Goal: Information Seeking & Learning: Compare options

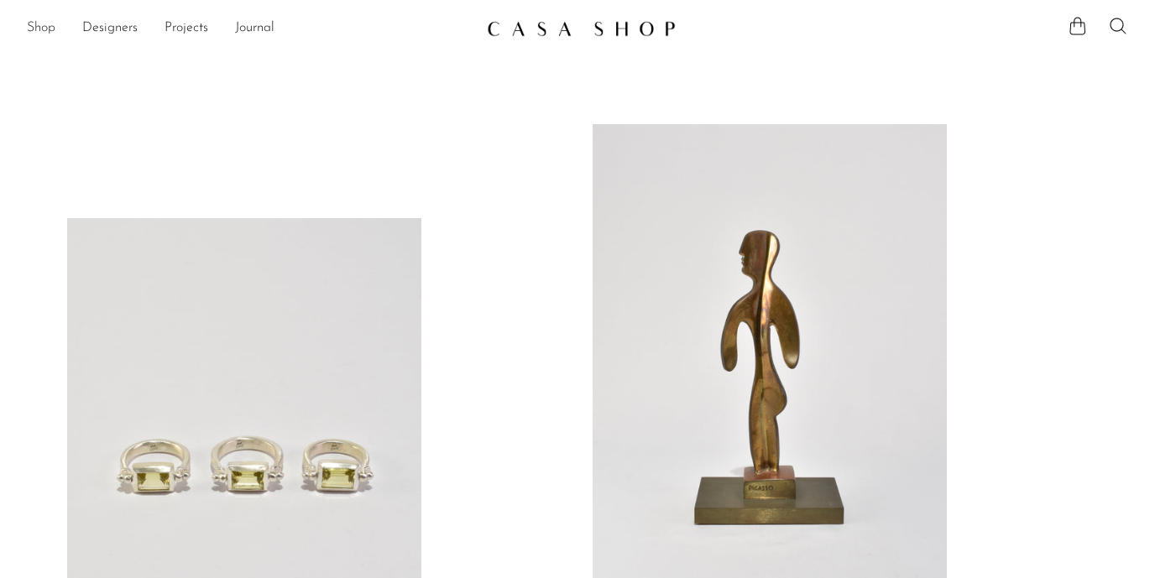
click at [38, 26] on link "Shop" at bounding box center [41, 29] width 29 height 22
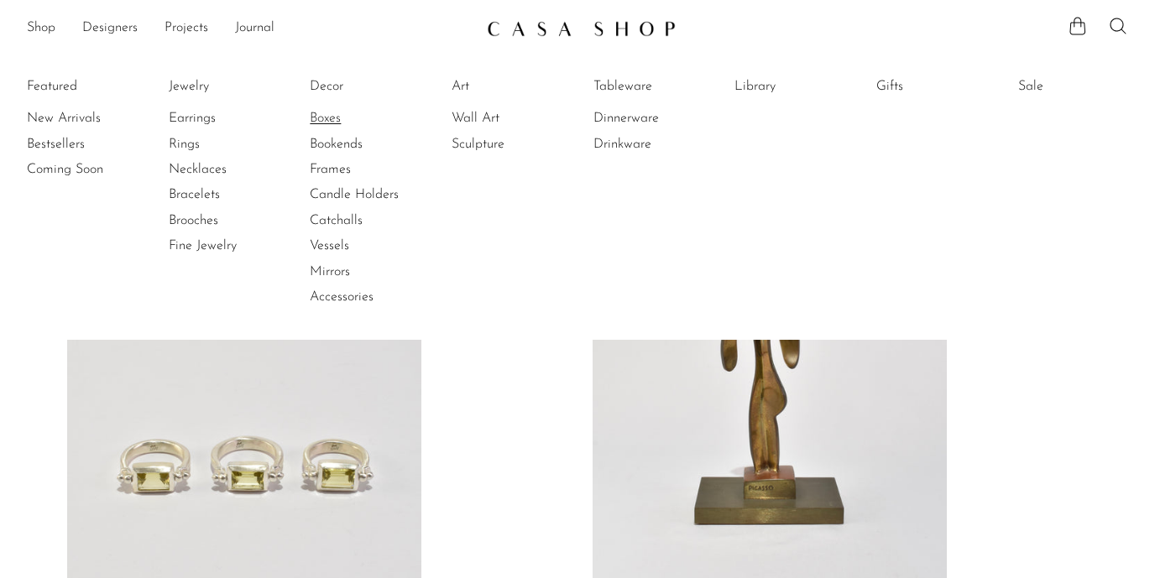
click at [326, 116] on link "Boxes" at bounding box center [373, 118] width 126 height 18
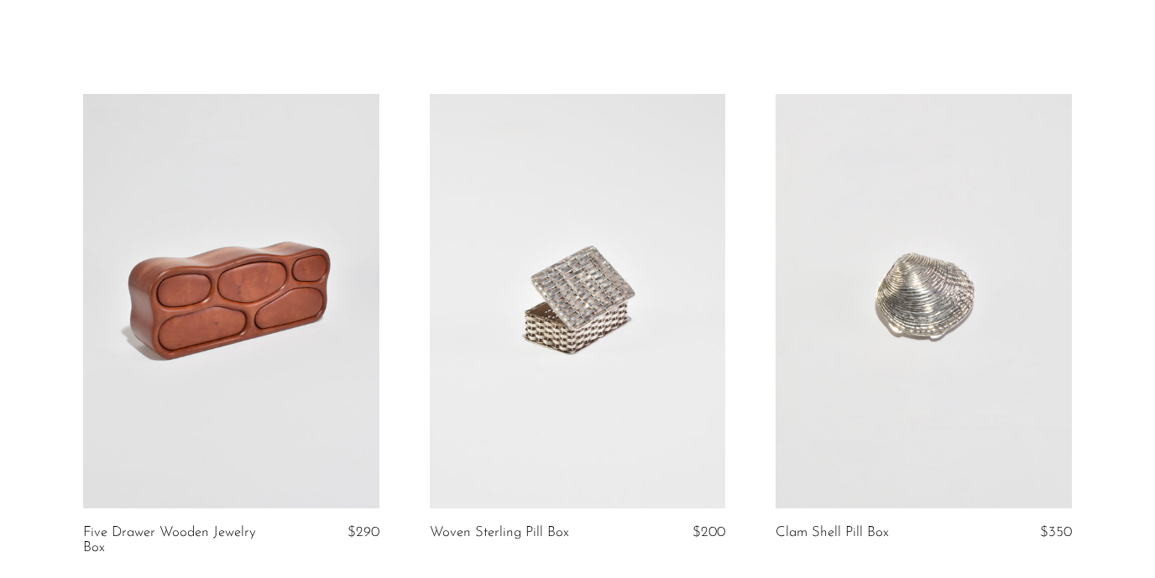
scroll to position [62, 0]
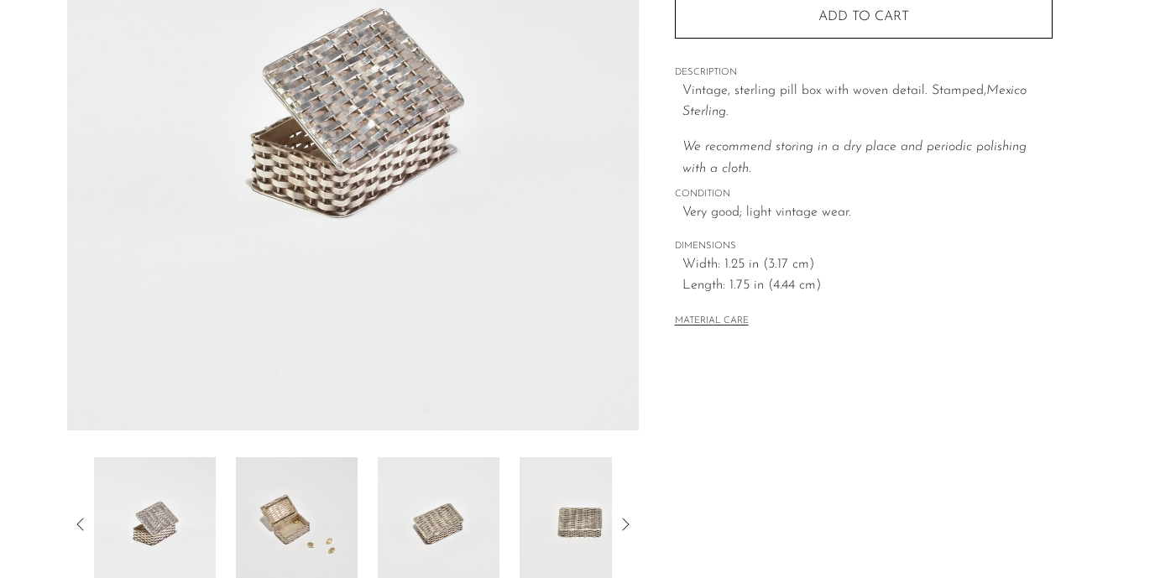
scroll to position [300, 0]
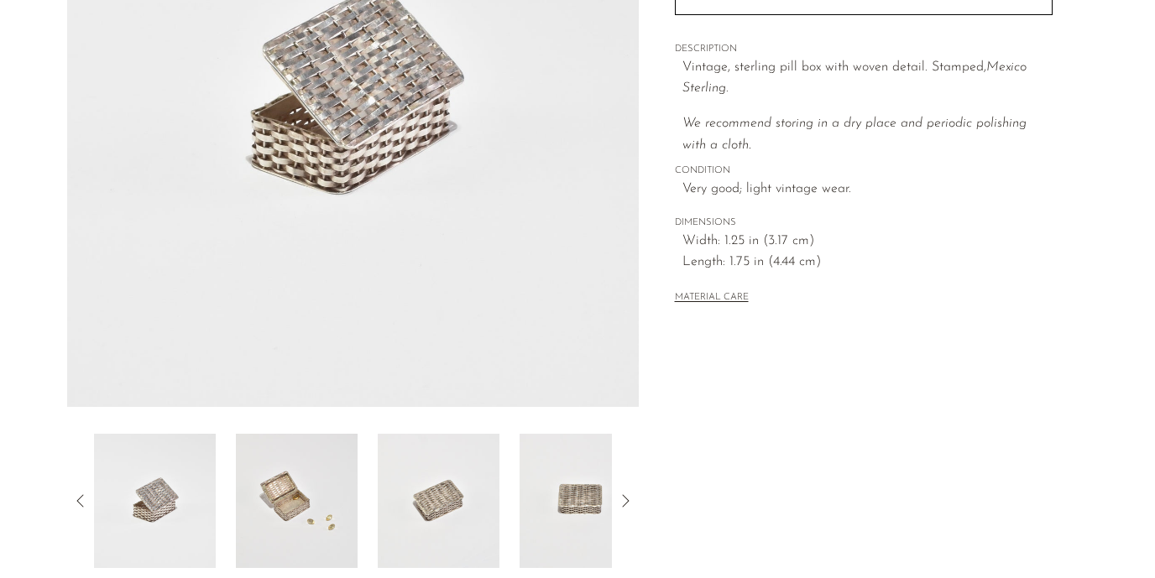
click at [318, 483] on img at bounding box center [297, 501] width 122 height 134
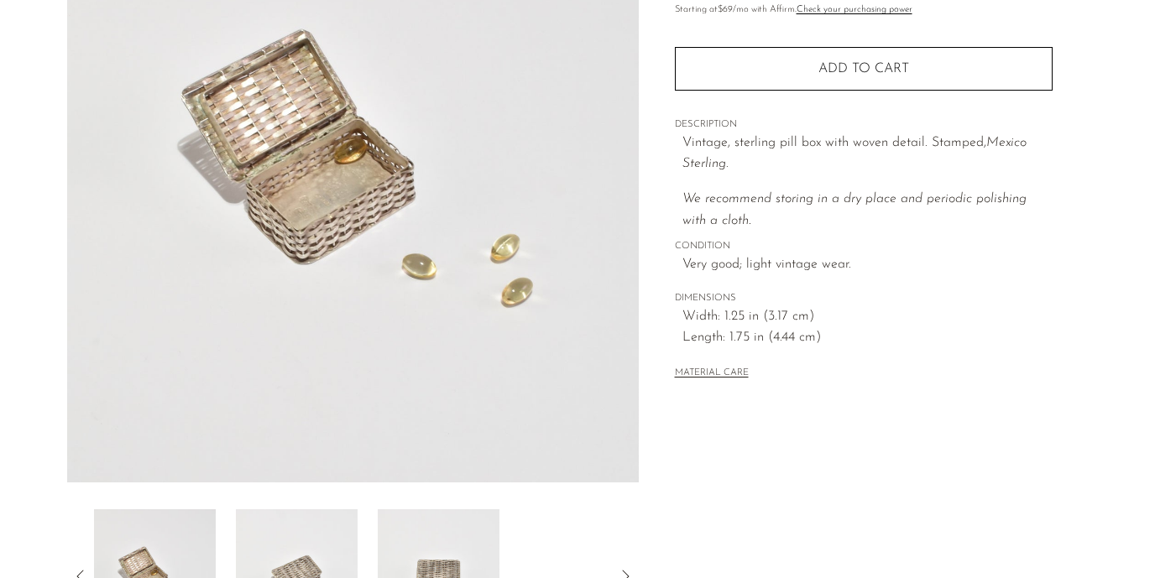
scroll to position [265, 0]
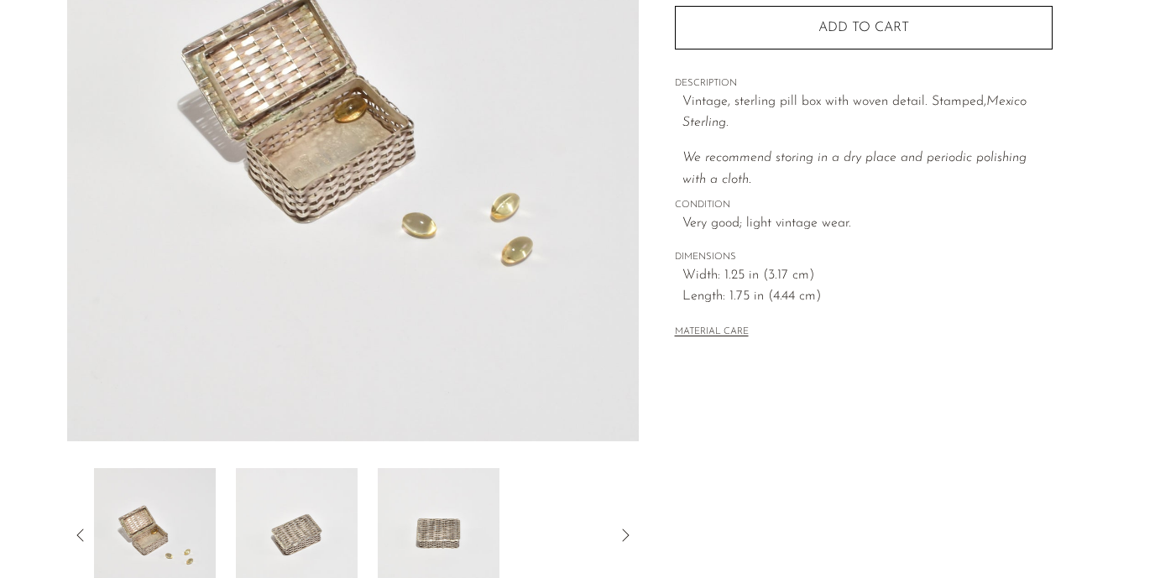
click at [420, 526] on img at bounding box center [439, 535] width 122 height 134
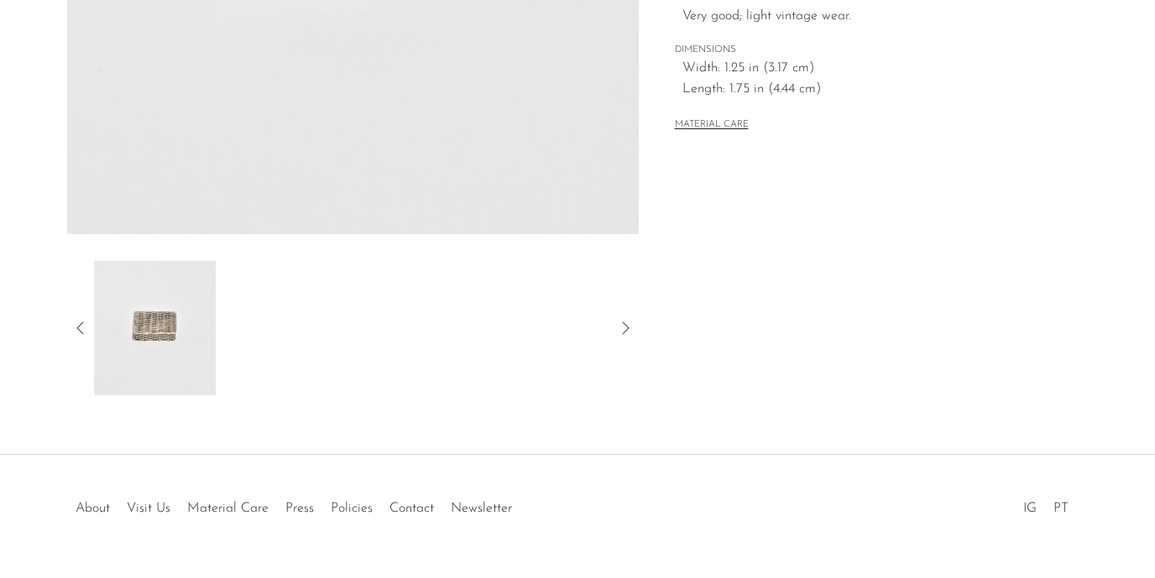
scroll to position [477, 0]
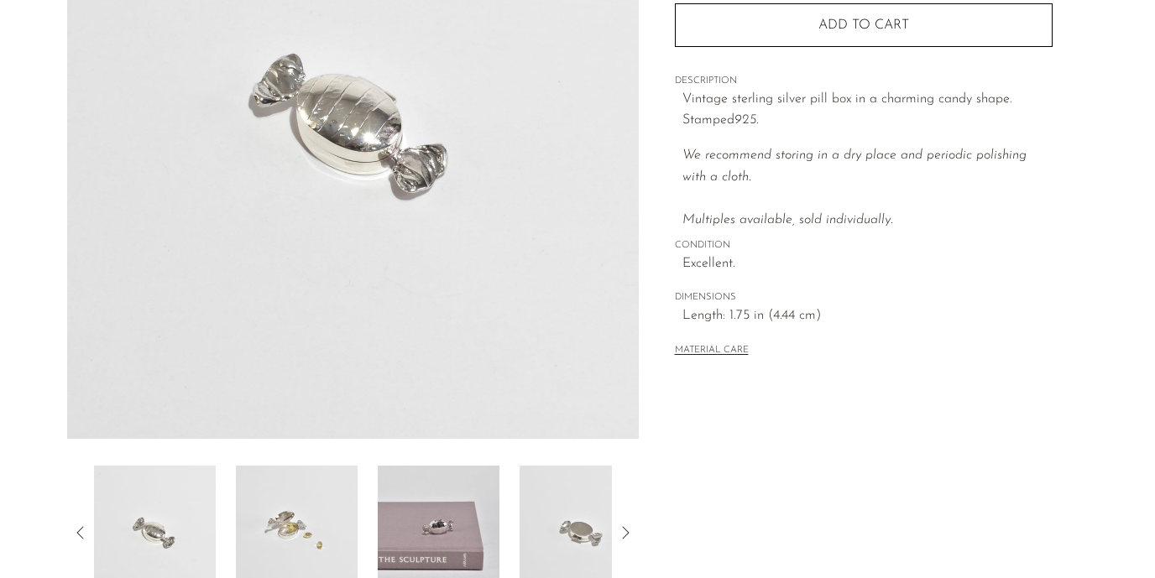
scroll to position [269, 0]
click at [294, 530] on img at bounding box center [297, 532] width 122 height 134
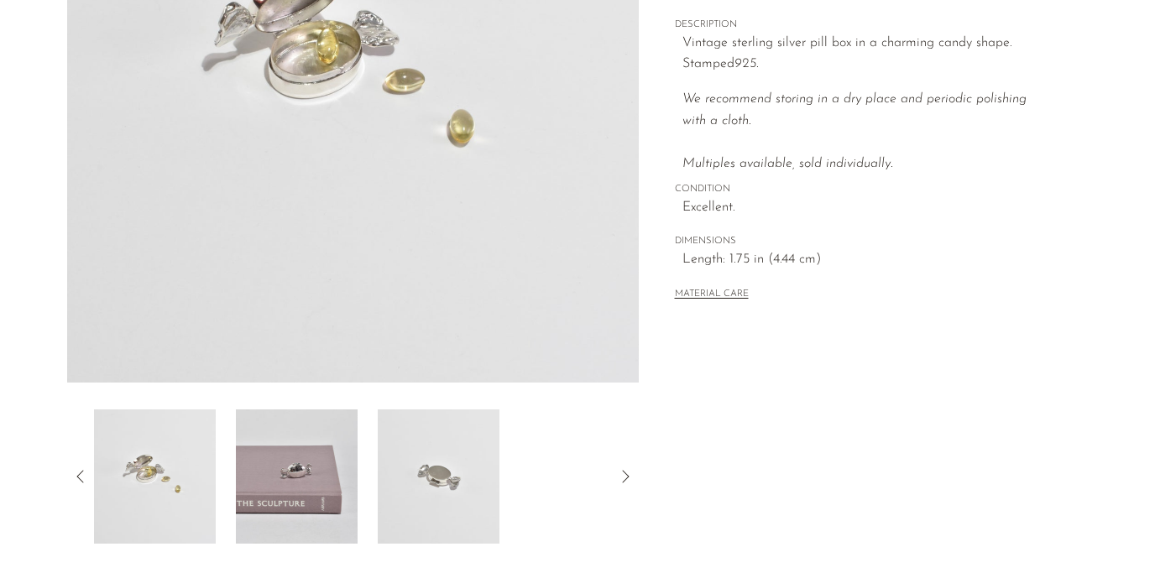
scroll to position [327, 0]
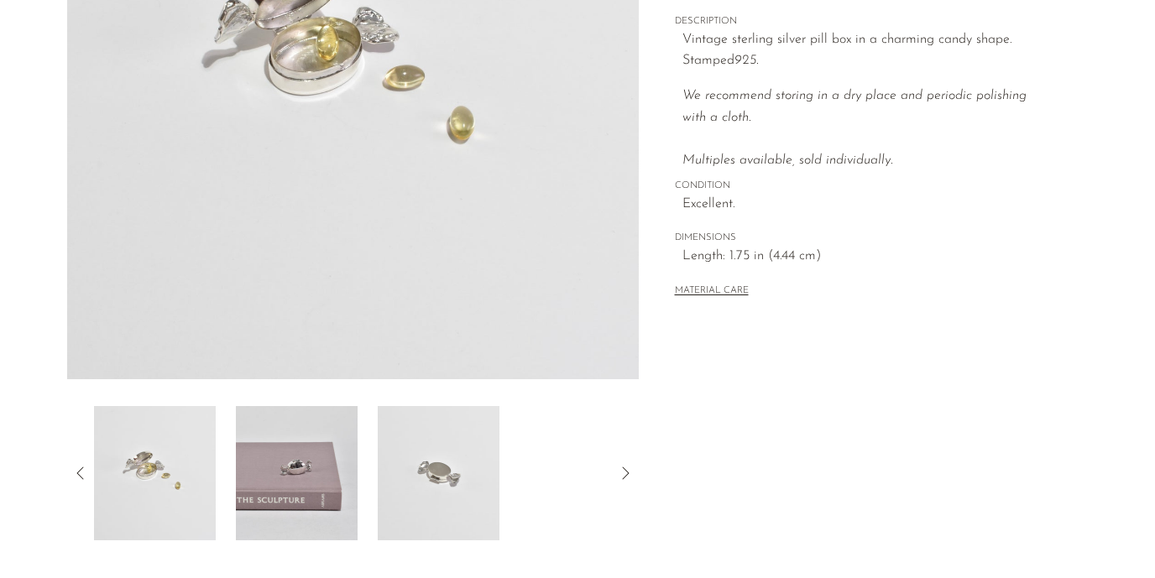
click at [130, 459] on img at bounding box center [155, 473] width 122 height 134
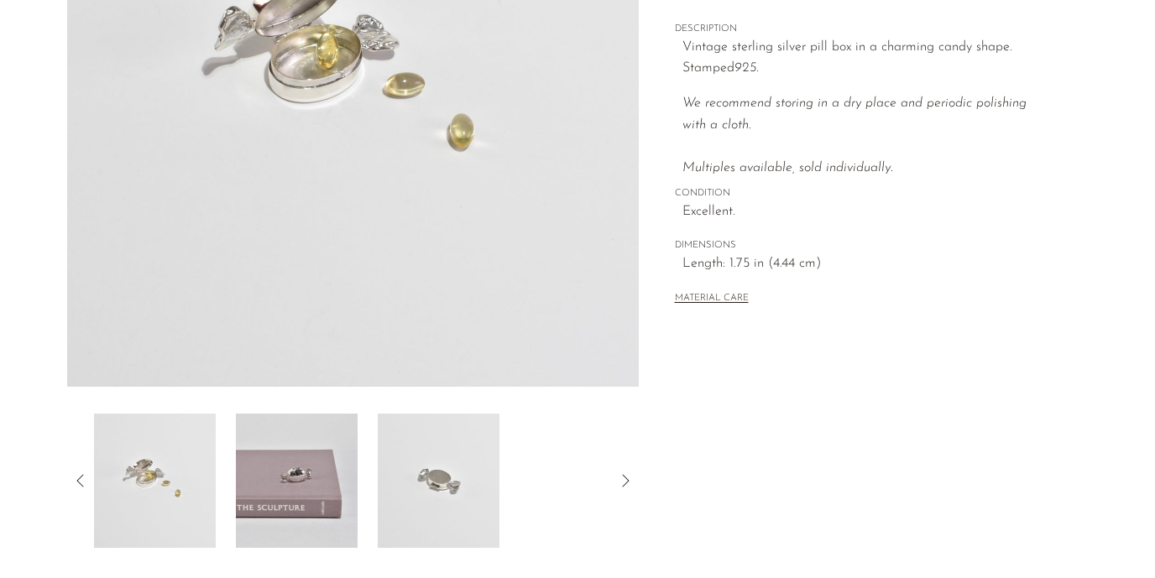
scroll to position [321, 0]
click at [200, 477] on img at bounding box center [155, 479] width 122 height 134
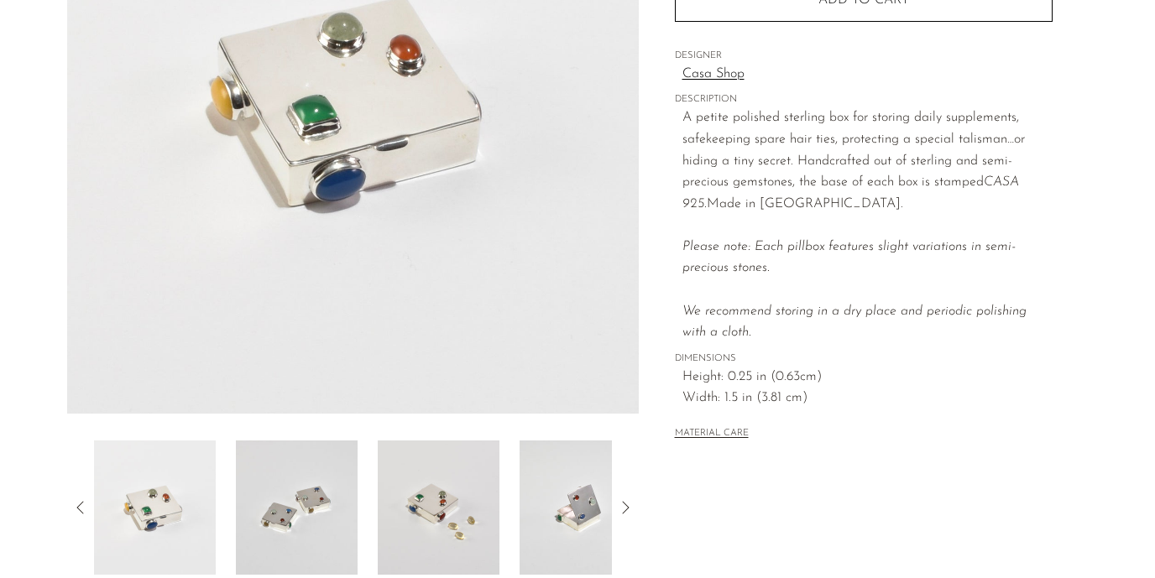
scroll to position [294, 0]
click at [300, 515] on img at bounding box center [297, 507] width 122 height 134
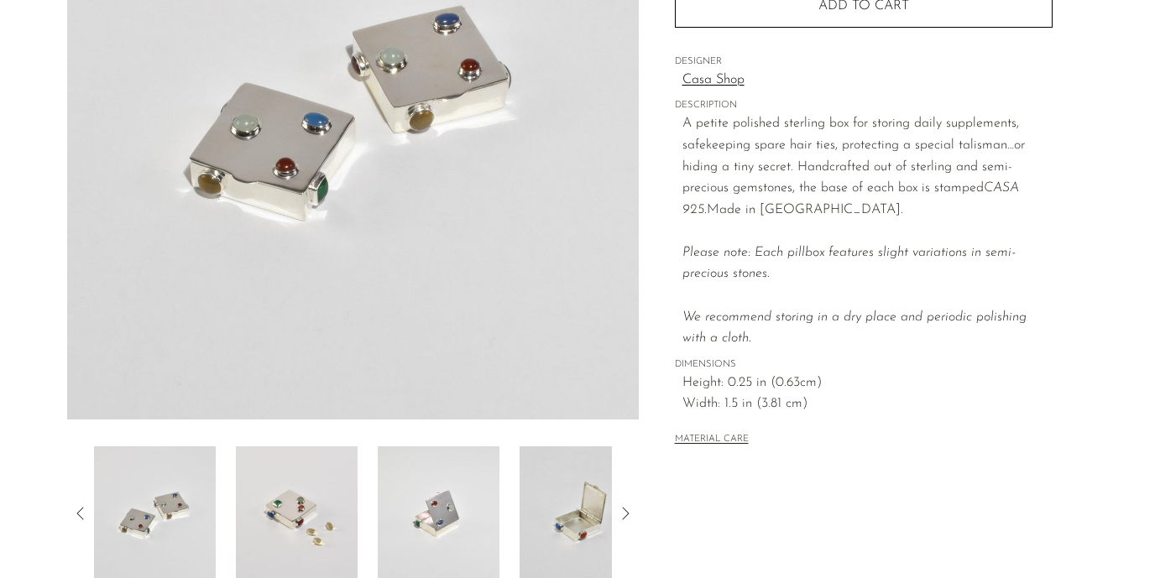
scroll to position [285, 0]
click at [327, 481] on img at bounding box center [297, 515] width 122 height 134
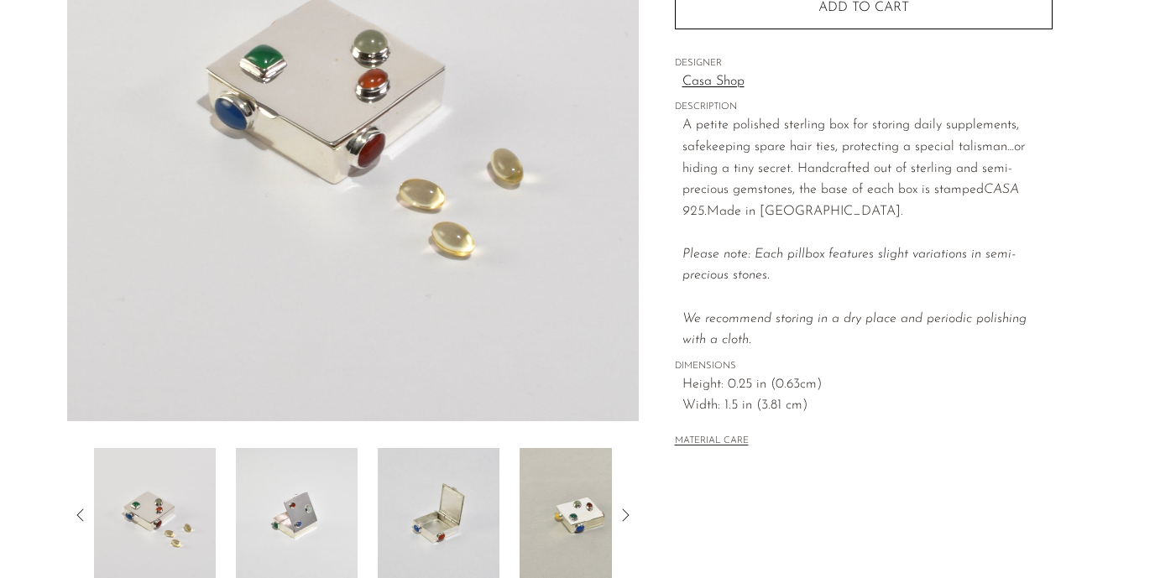
click at [324, 506] on img at bounding box center [297, 515] width 122 height 134
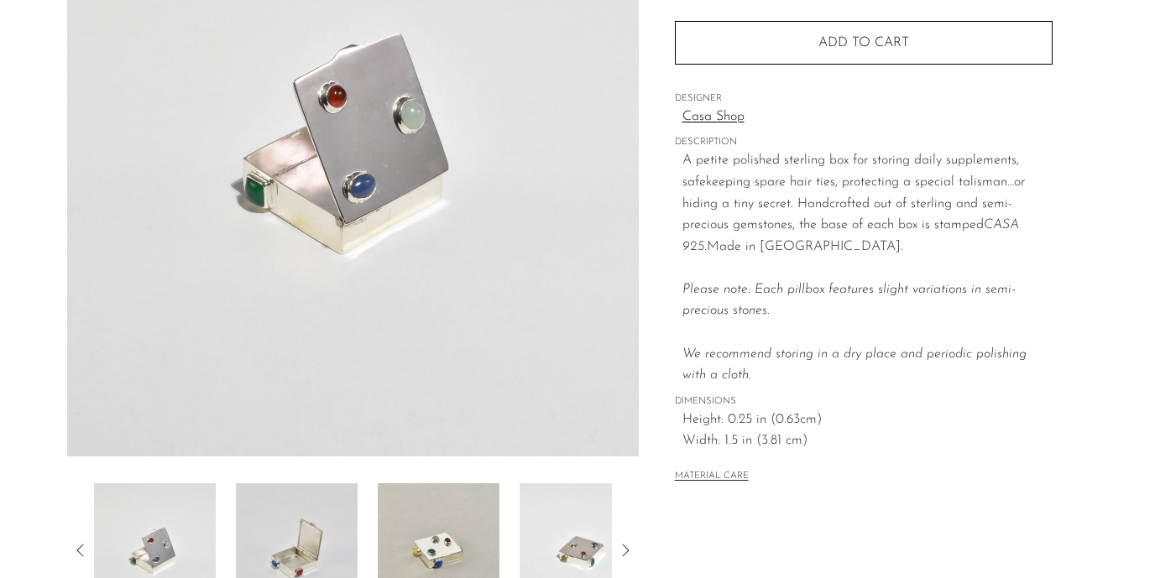
scroll to position [253, 0]
click at [312, 538] on img at bounding box center [297, 548] width 122 height 134
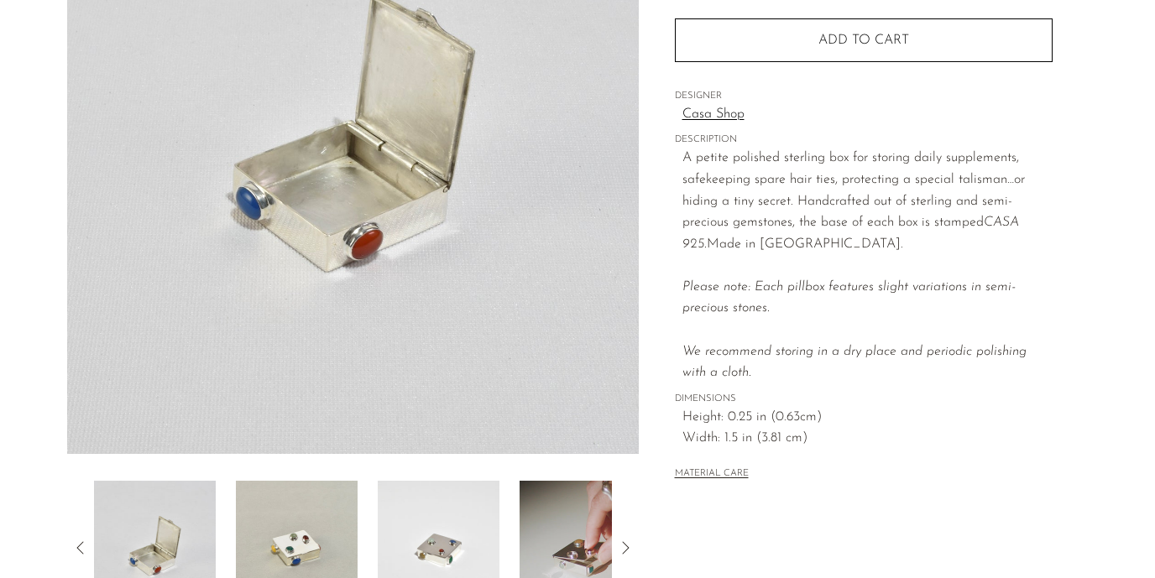
click at [324, 522] on img at bounding box center [297, 548] width 122 height 134
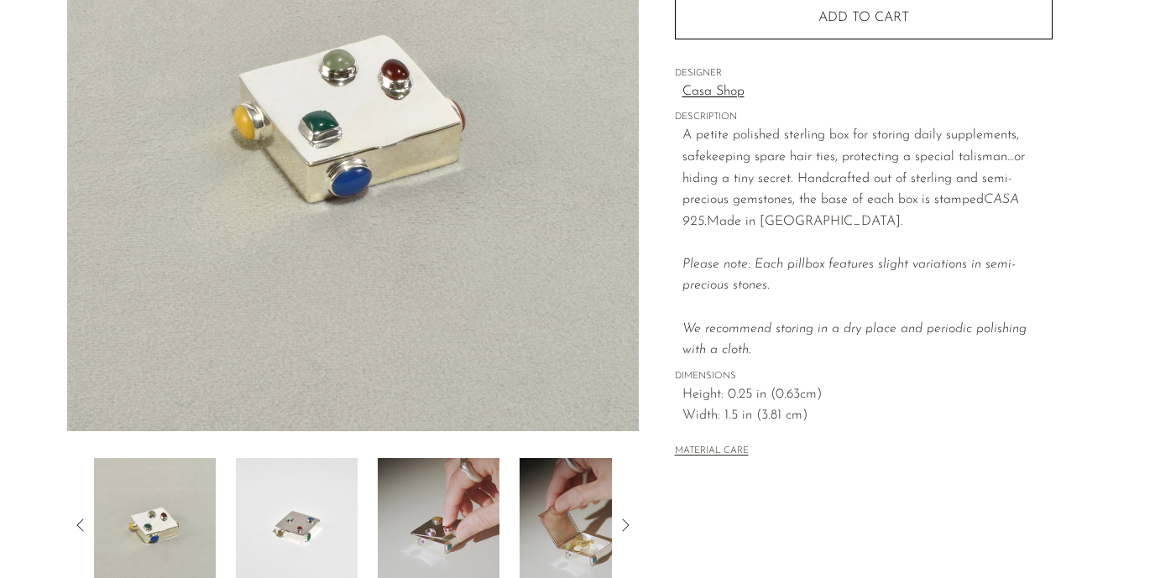
scroll to position [277, 0]
click at [447, 533] on img at bounding box center [439, 523] width 122 height 134
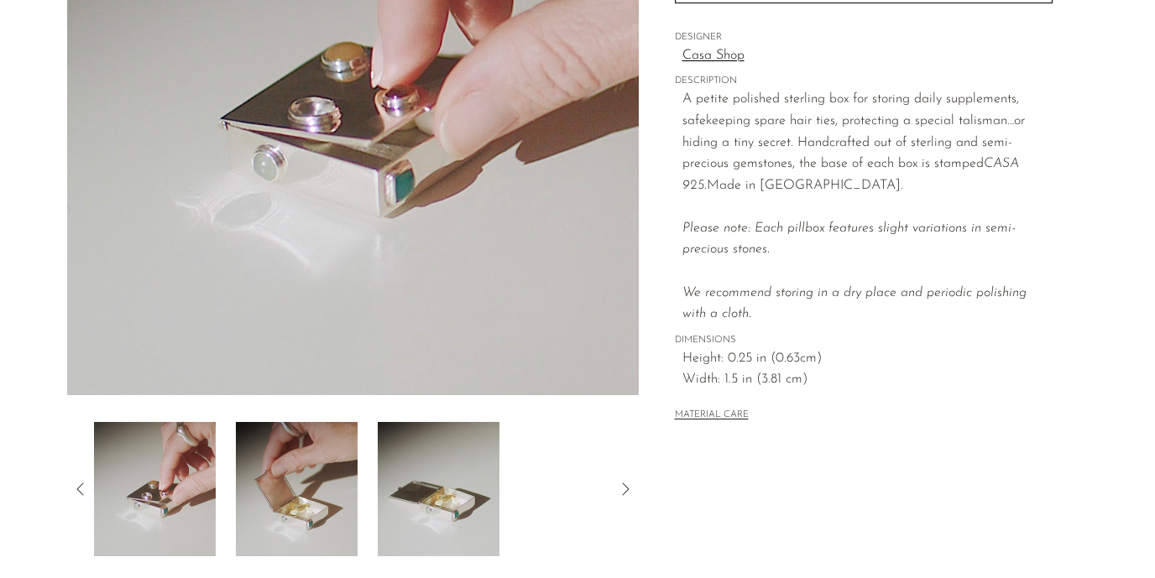
scroll to position [310, 0]
click at [316, 497] on img at bounding box center [297, 490] width 122 height 134
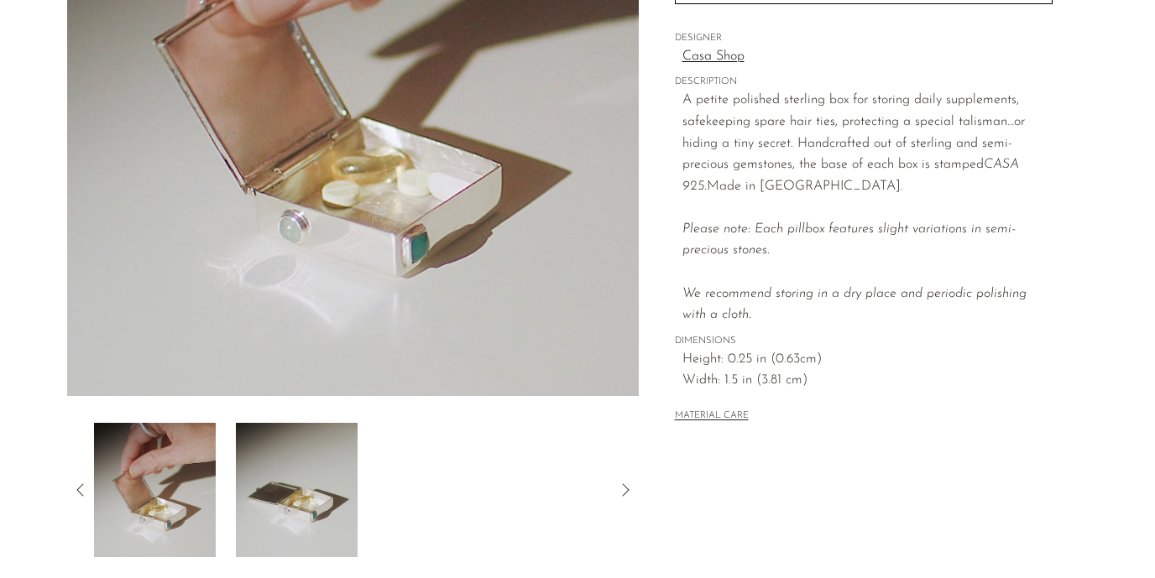
click at [317, 497] on img at bounding box center [297, 490] width 122 height 134
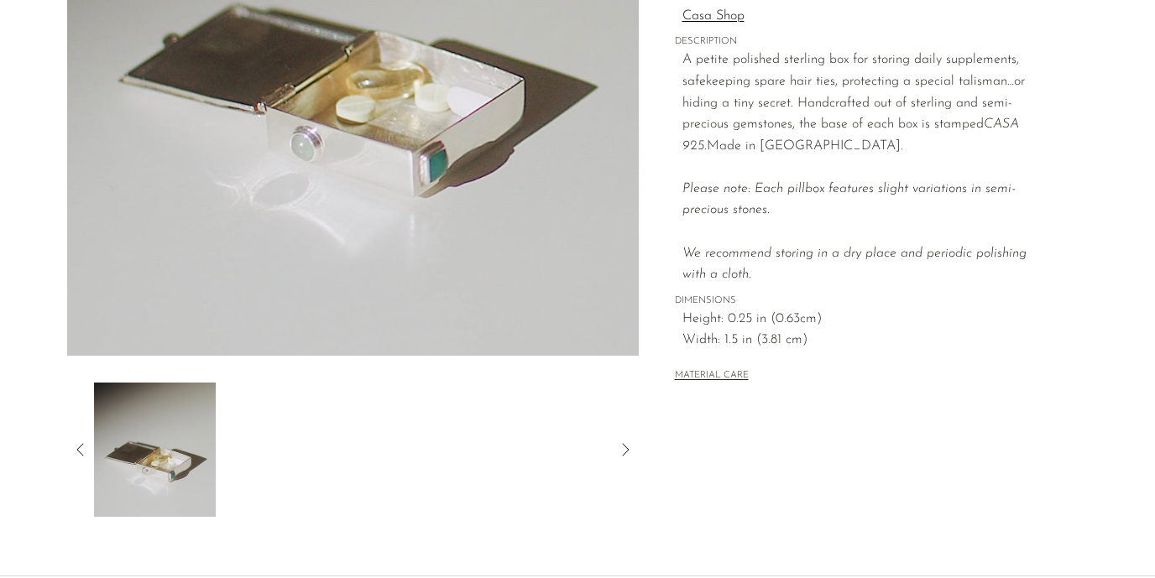
scroll to position [362, 0]
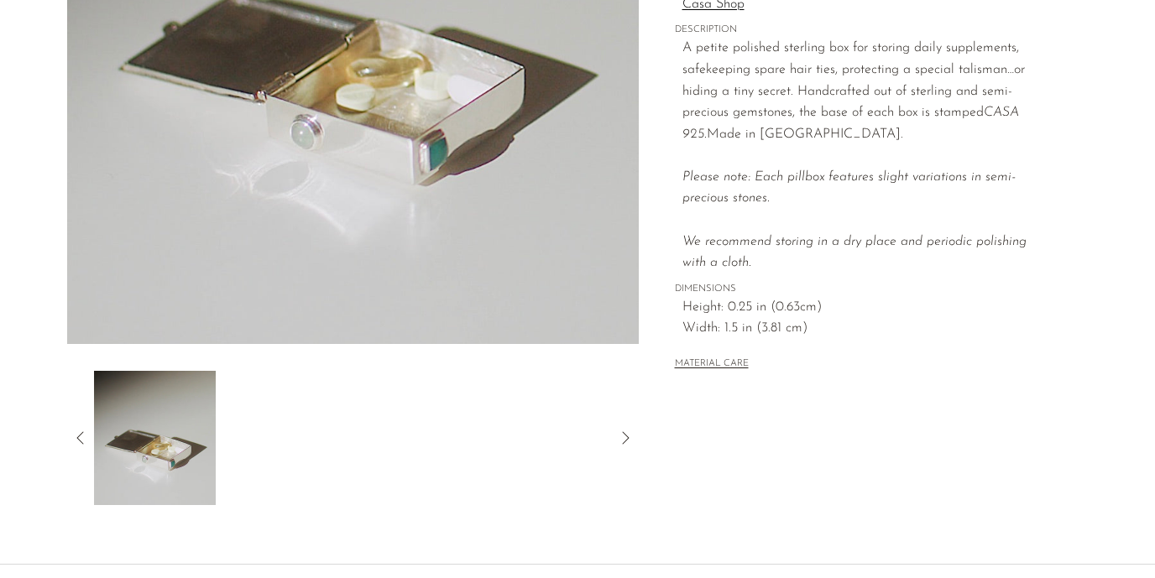
click at [76, 435] on icon at bounding box center [80, 438] width 20 height 20
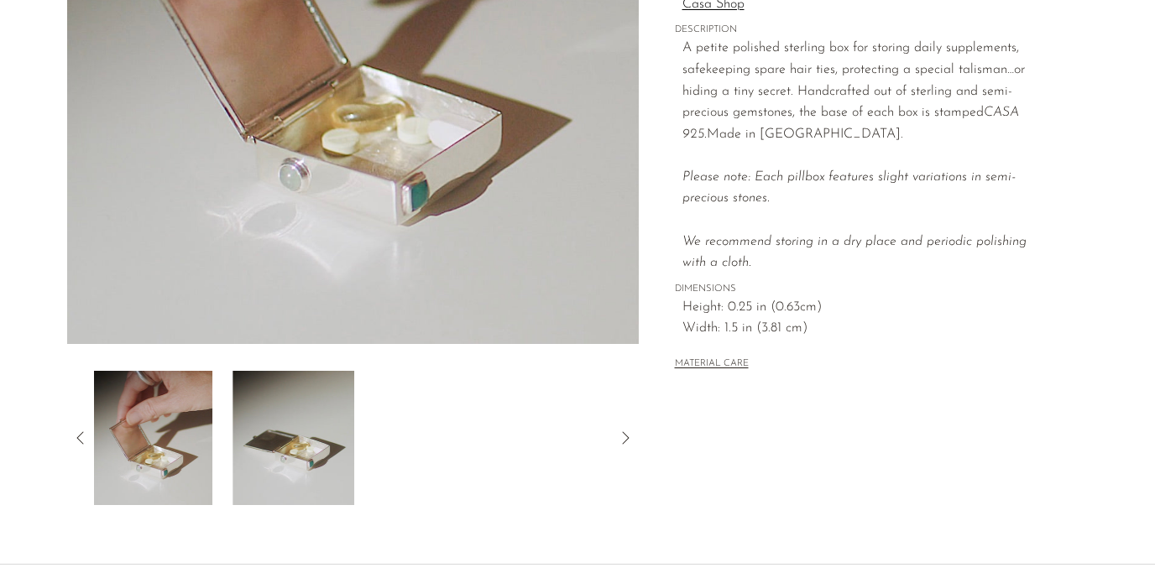
click at [76, 435] on icon at bounding box center [80, 438] width 20 height 20
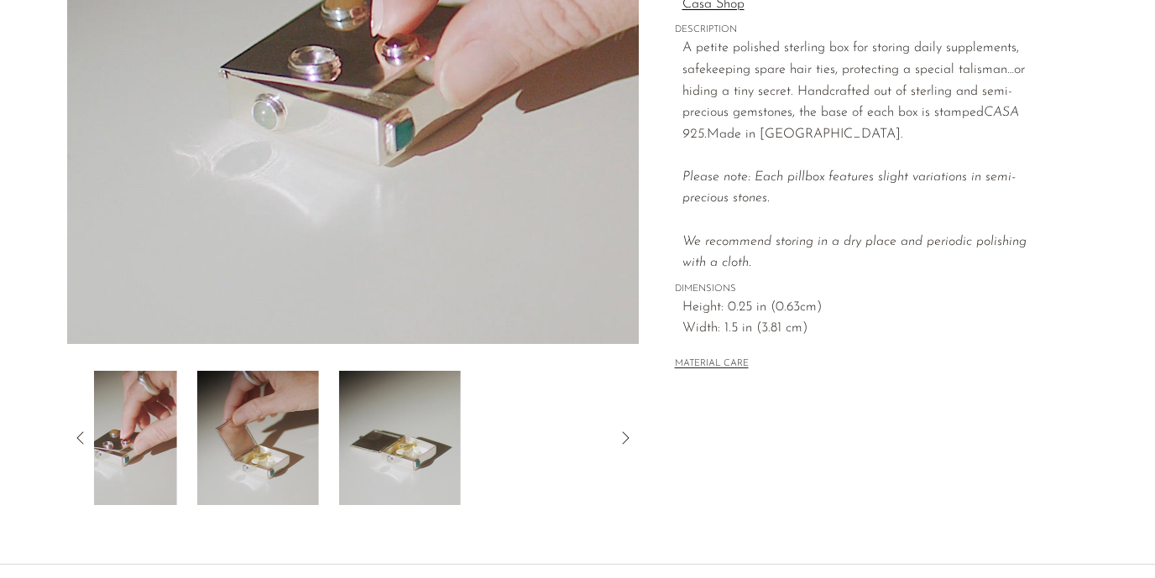
click at [76, 435] on icon at bounding box center [80, 438] width 20 height 20
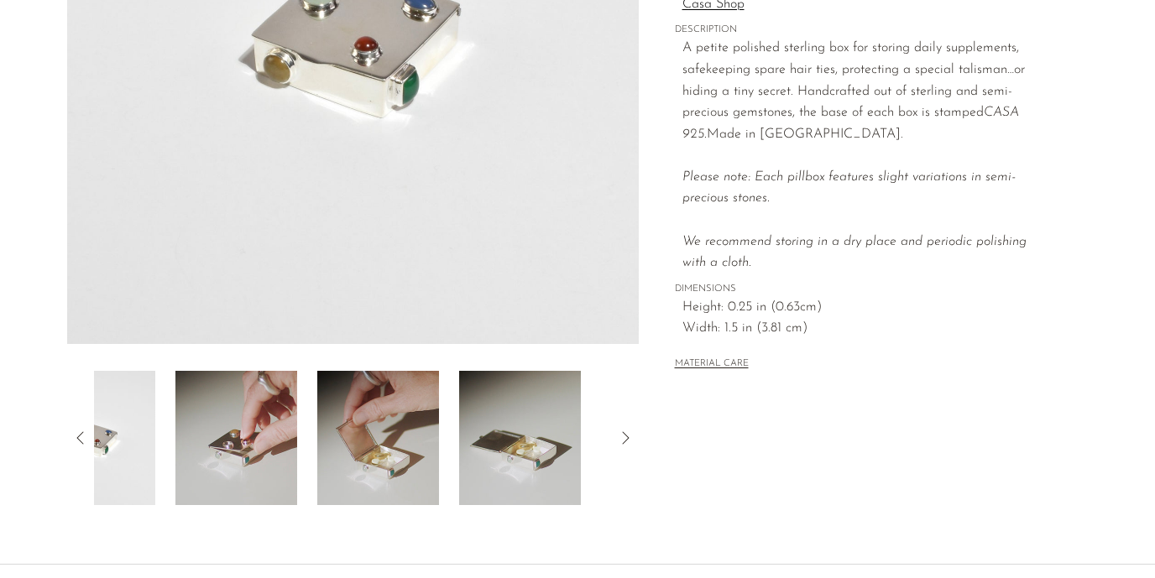
click at [76, 435] on icon at bounding box center [80, 438] width 20 height 20
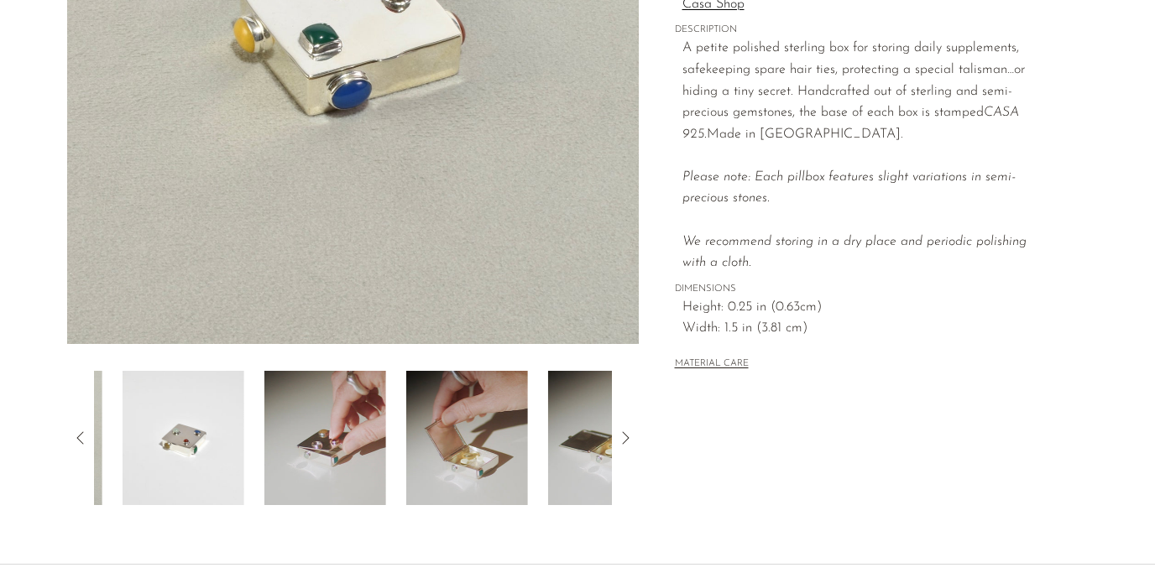
click at [76, 435] on icon at bounding box center [80, 438] width 20 height 20
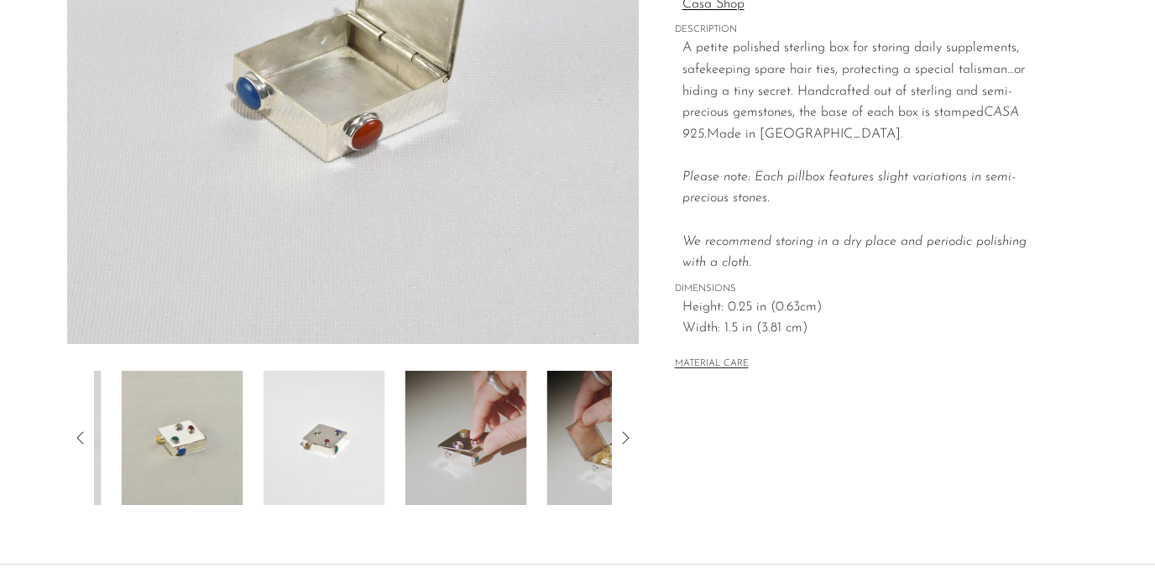
click at [76, 435] on icon at bounding box center [80, 438] width 20 height 20
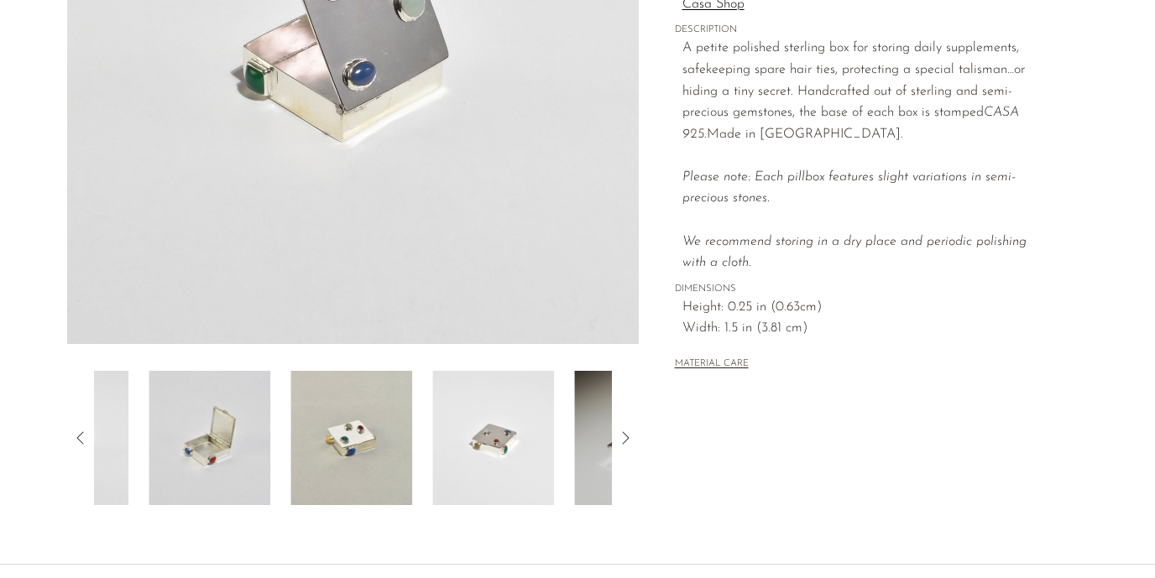
click at [76, 435] on icon at bounding box center [80, 438] width 20 height 20
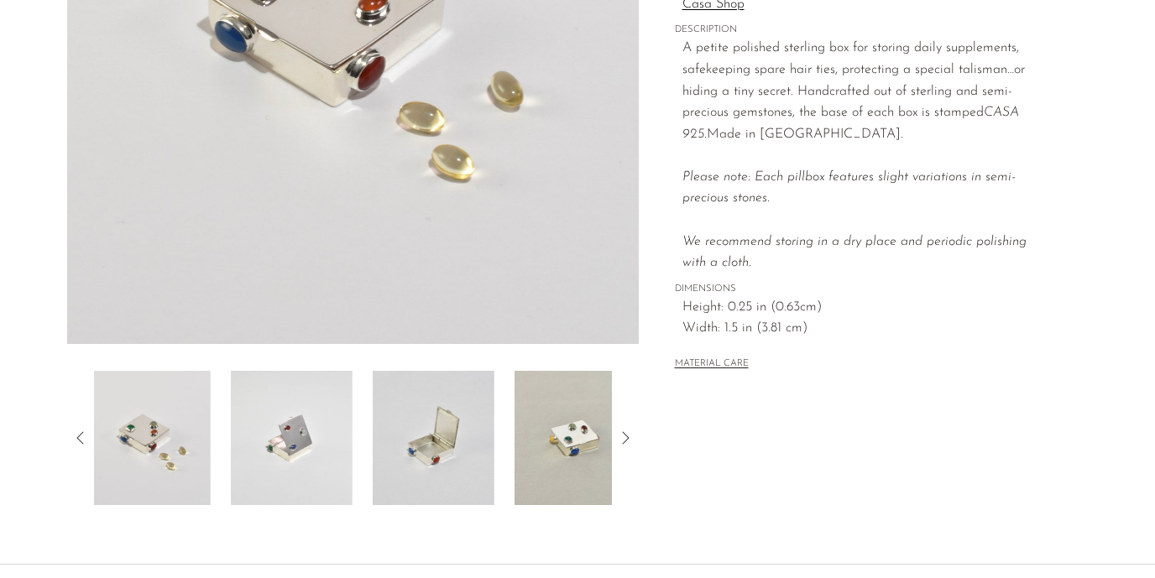
click at [76, 435] on icon at bounding box center [80, 438] width 20 height 20
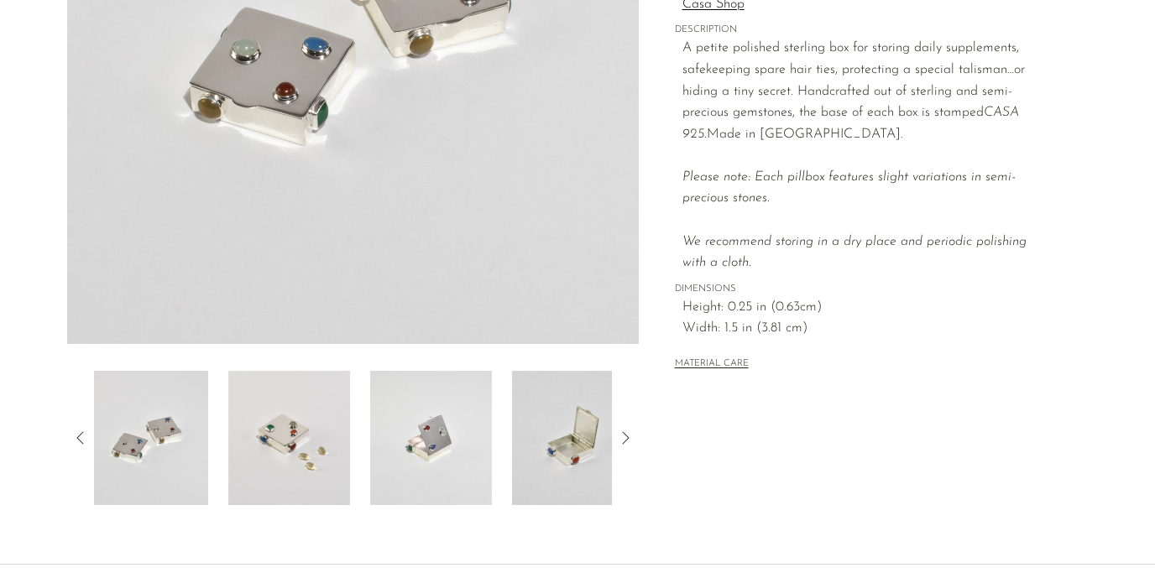
click at [76, 435] on icon at bounding box center [80, 438] width 20 height 20
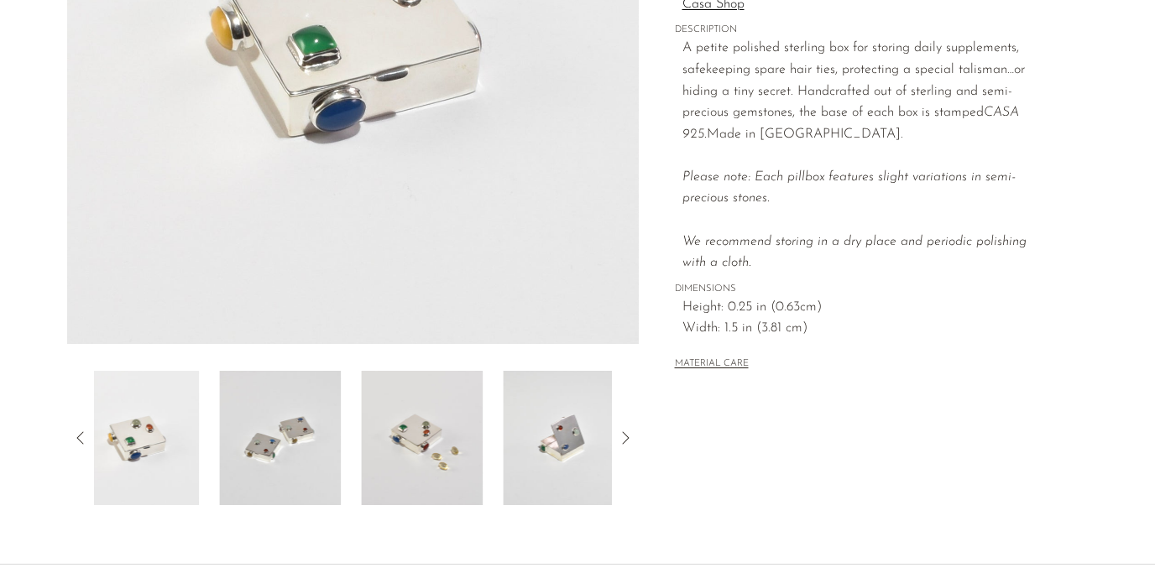
click at [76, 435] on icon at bounding box center [80, 438] width 20 height 20
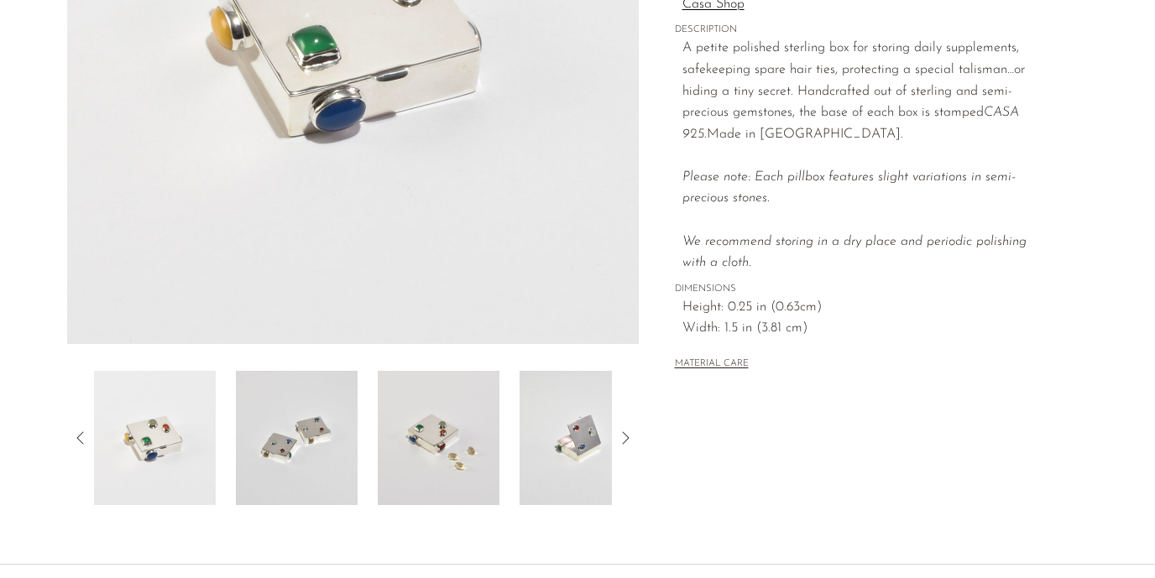
click at [136, 446] on img at bounding box center [155, 438] width 122 height 134
click at [81, 468] on div at bounding box center [352, 438] width 571 height 134
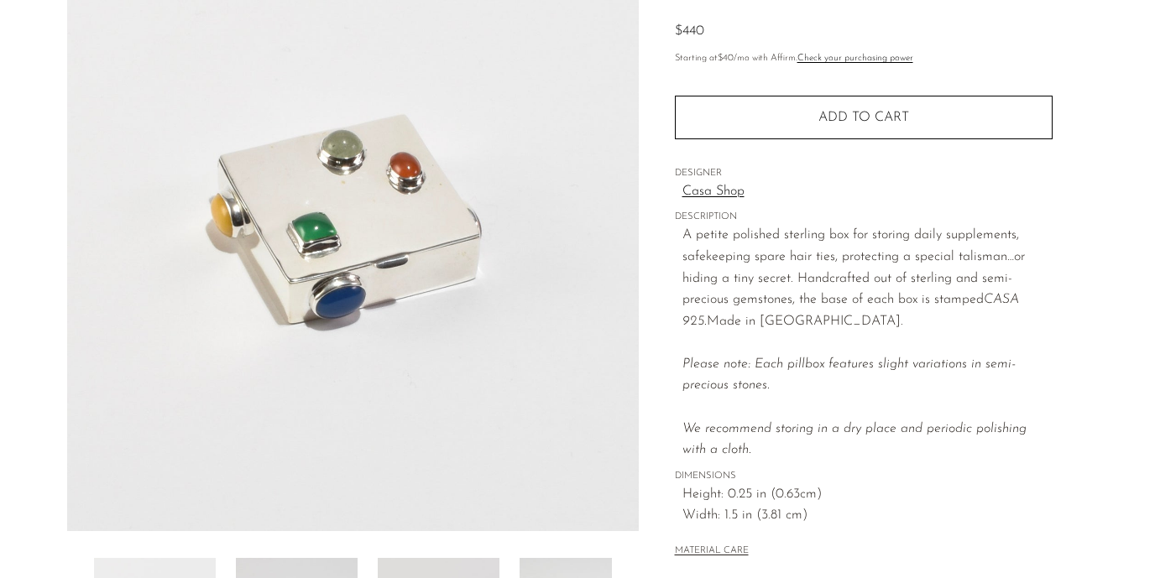
scroll to position [0, 0]
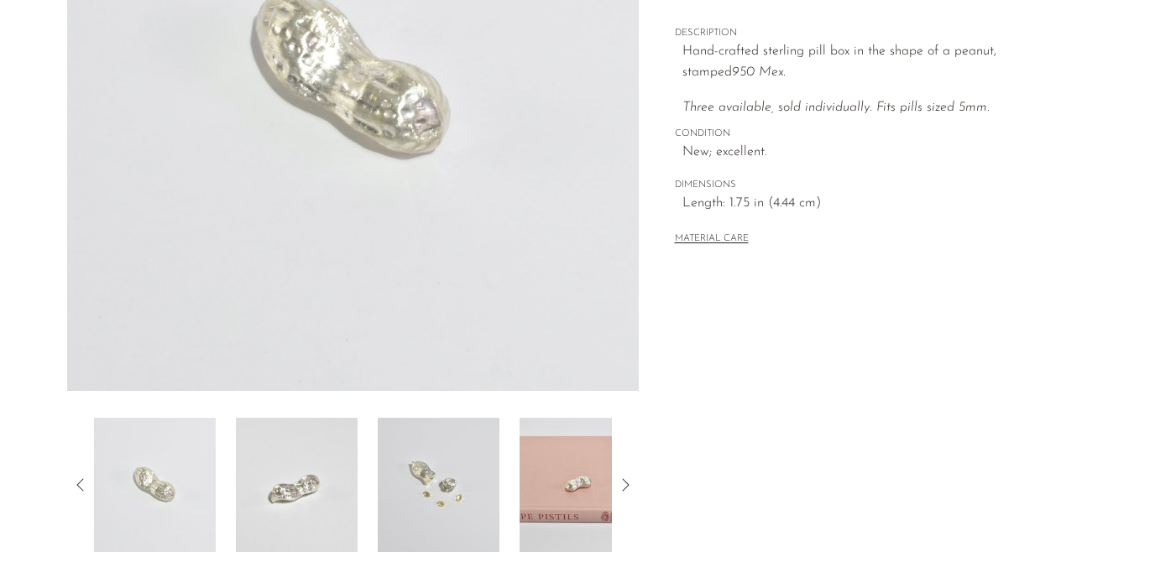
scroll to position [317, 0]
click at [431, 479] on img at bounding box center [439, 483] width 122 height 134
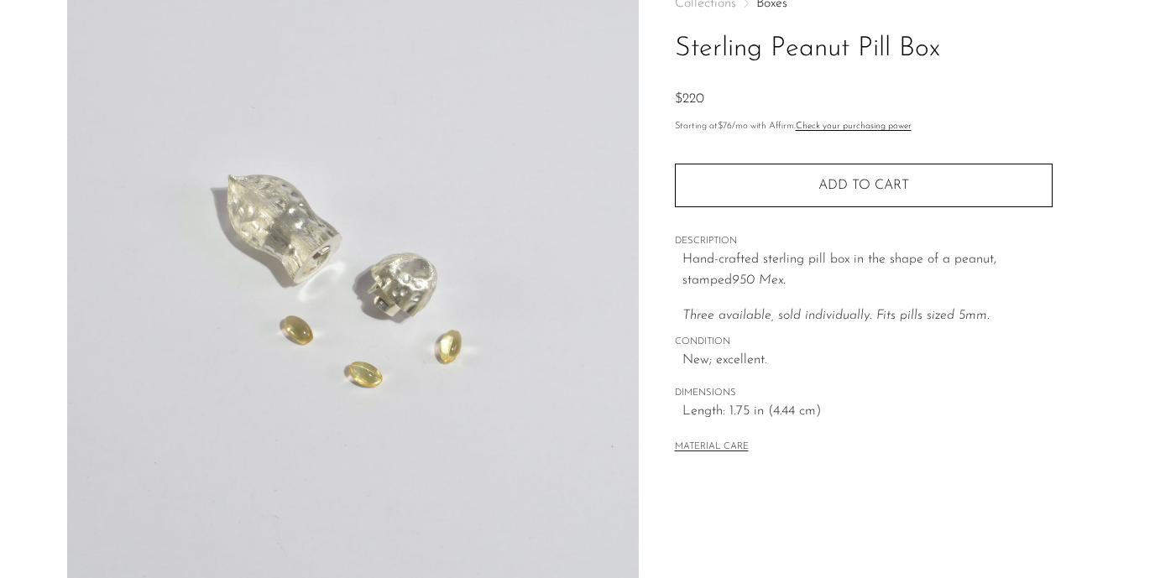
scroll to position [86, 0]
